Goal: Find specific page/section

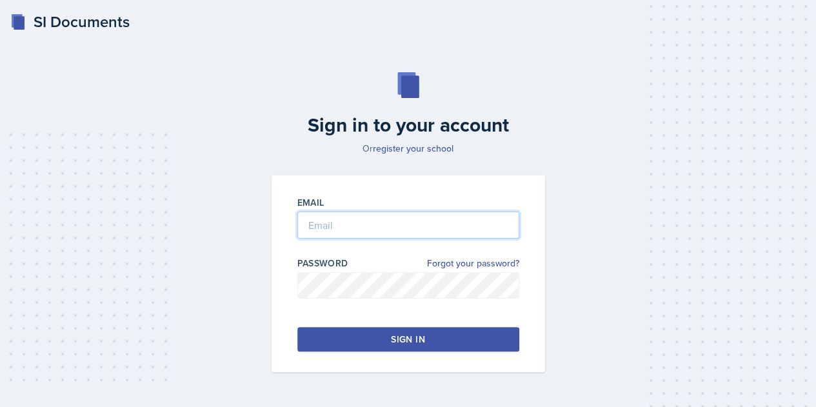
type input "[EMAIL_ADDRESS][DOMAIN_NAME]"
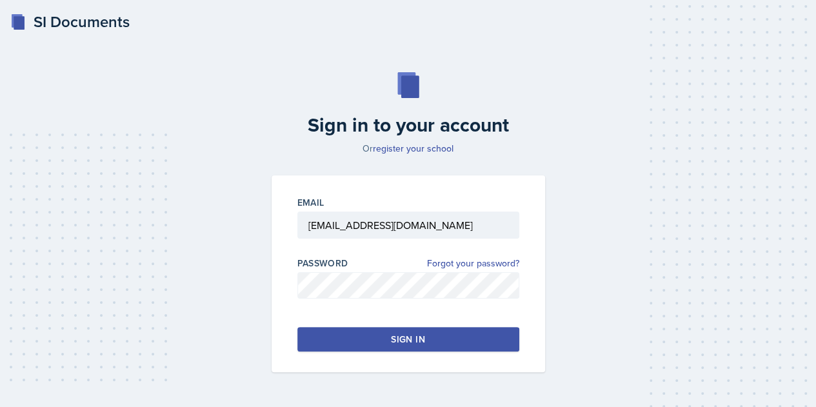
click at [368, 330] on button "Sign in" at bounding box center [408, 339] width 222 height 25
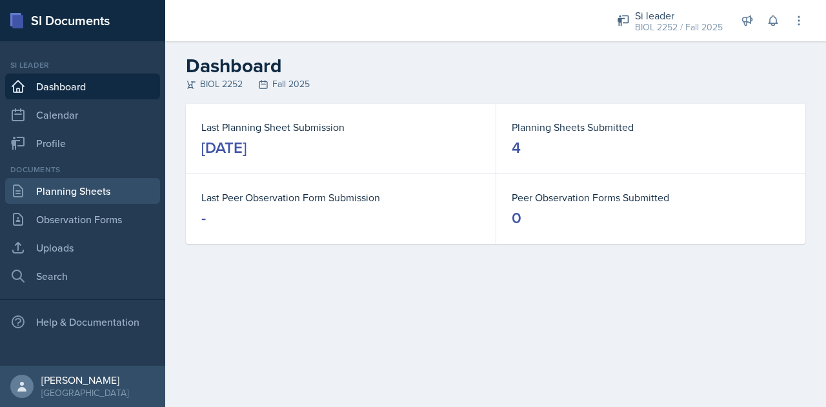
click at [57, 192] on link "Planning Sheets" at bounding box center [82, 191] width 155 height 26
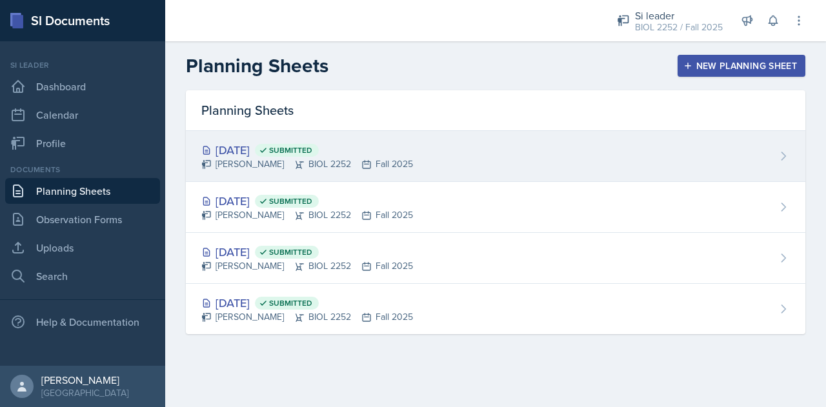
click at [367, 166] on icon at bounding box center [366, 164] width 10 height 10
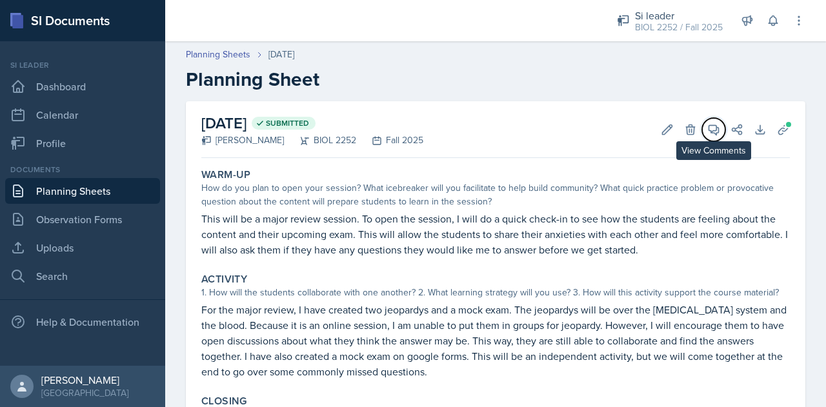
click at [713, 125] on button "View Comments" at bounding box center [713, 129] width 23 height 23
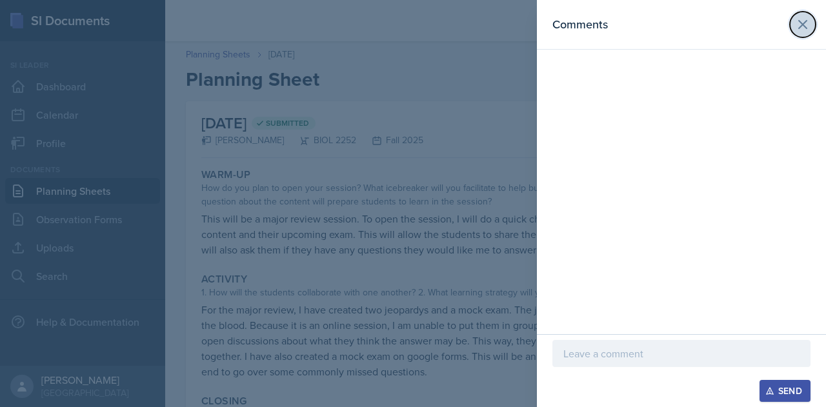
click at [803, 23] on icon at bounding box center [802, 24] width 15 height 15
